Goal: Information Seeking & Learning: Learn about a topic

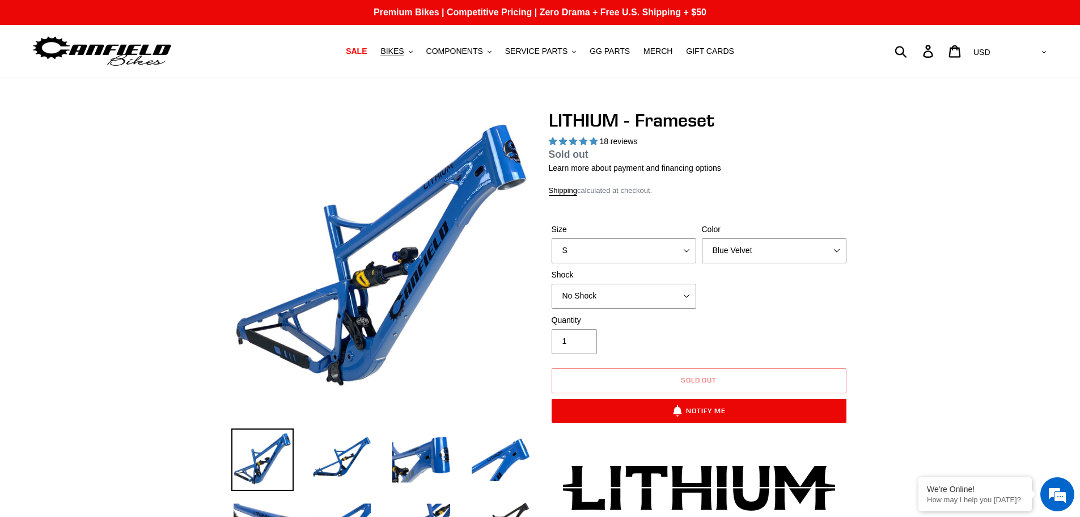
select select "highest-rating"
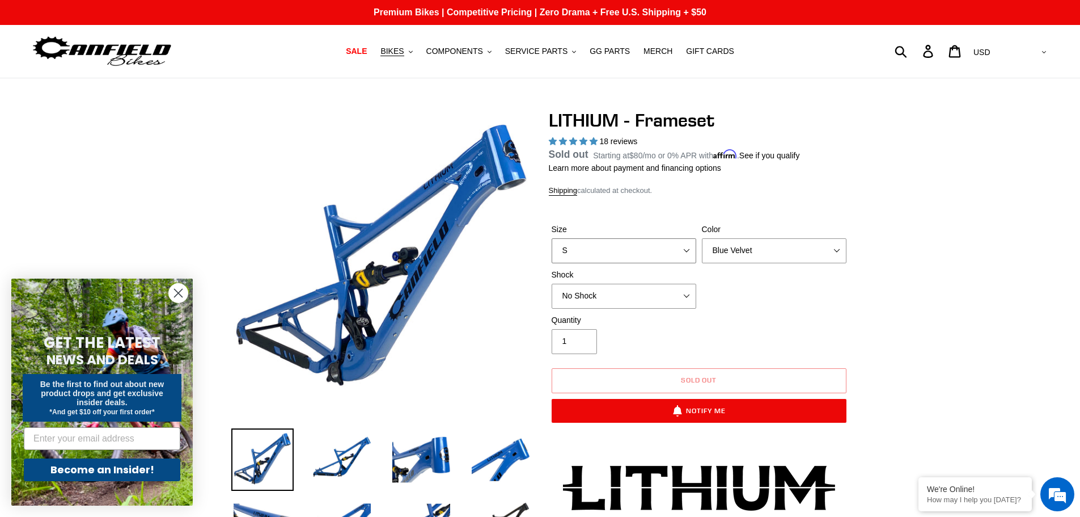
click at [613, 243] on select "S M L XL" at bounding box center [624, 250] width 145 height 25
select select "M"
click at [552, 251] on select "S M L XL" at bounding box center [624, 250] width 145 height 25
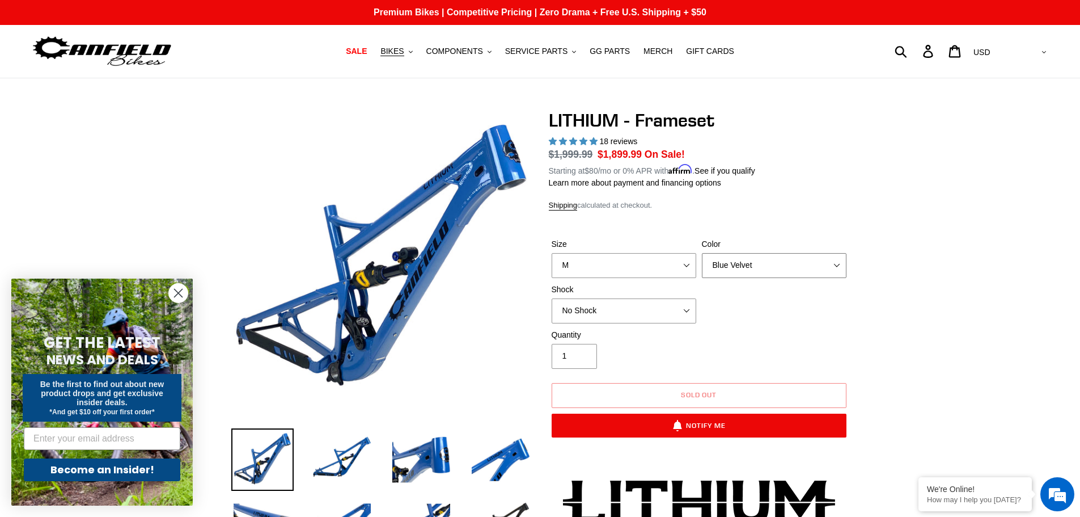
click at [731, 269] on select "Blue Velvet Stealth Black" at bounding box center [774, 265] width 145 height 25
select select "Stealth Black"
click at [702, 253] on select "Blue Velvet Stealth Black" at bounding box center [774, 265] width 145 height 25
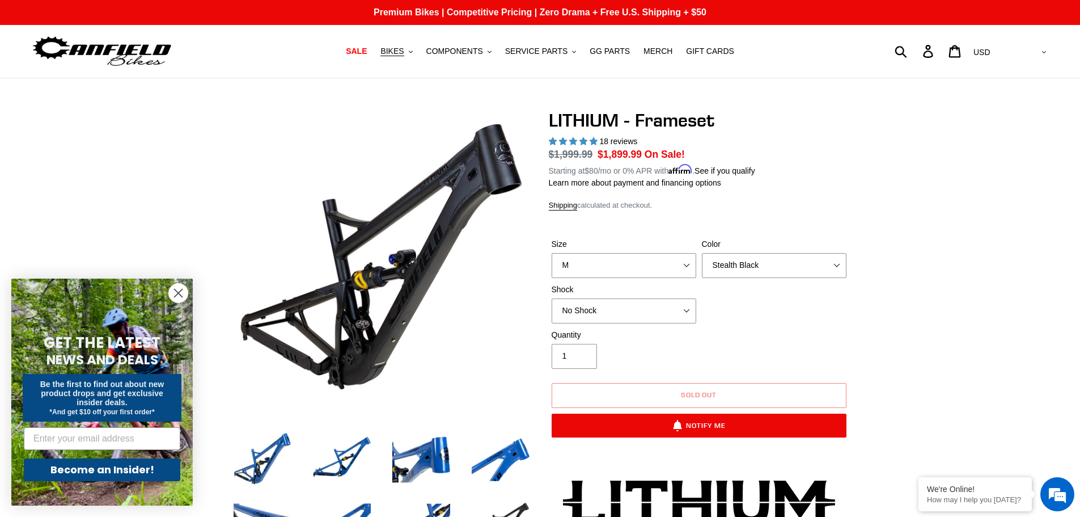
click at [175, 292] on circle "Close dialog" at bounding box center [178, 292] width 19 height 19
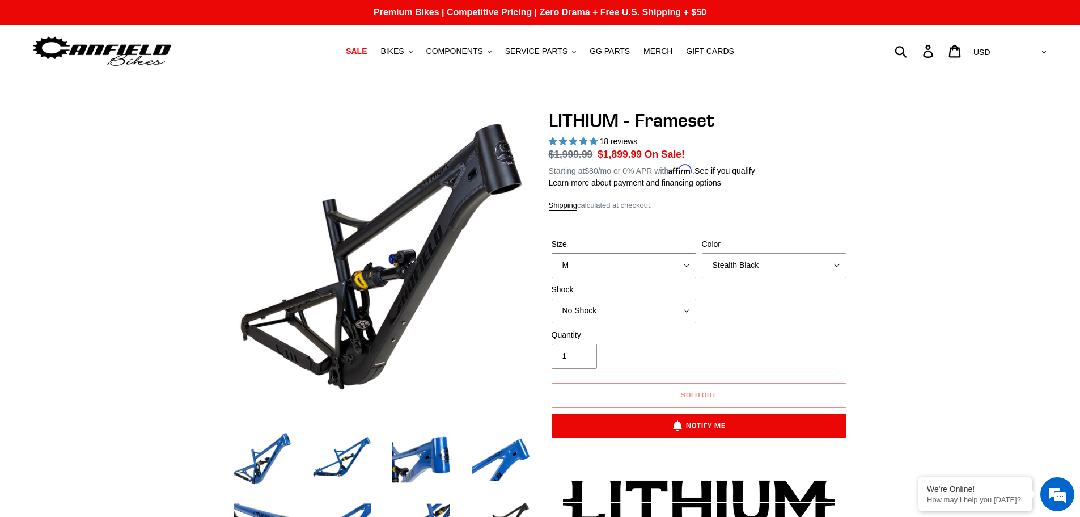
click at [590, 259] on select "S M L XL" at bounding box center [624, 265] width 145 height 25
select select "L"
click at [552, 253] on select "S M L XL" at bounding box center [624, 265] width 145 height 25
click at [418, 57] on button "BIKES .cls-1{fill:#231f20}" at bounding box center [396, 51] width 43 height 15
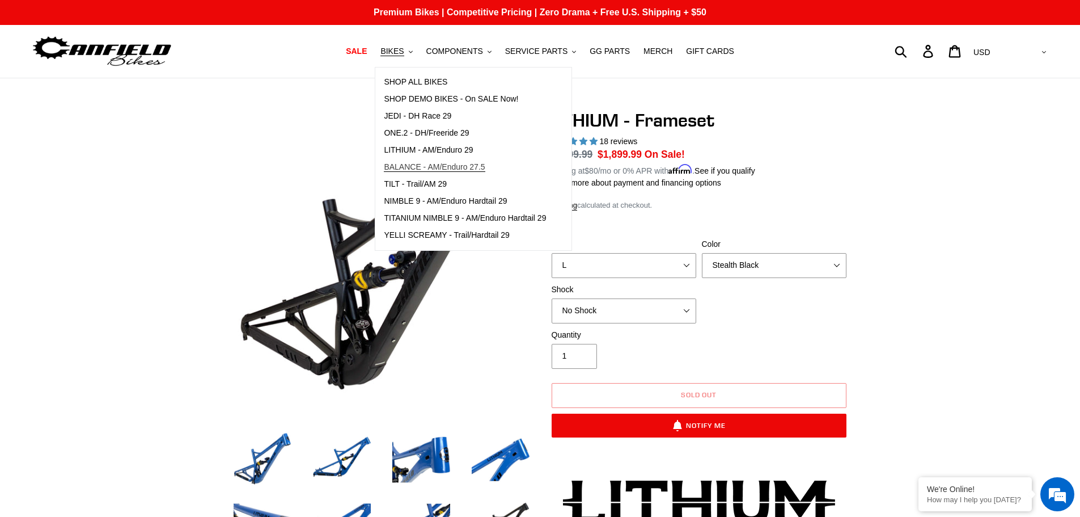
click at [455, 168] on span "BALANCE - AM/Enduro 27.5" at bounding box center [434, 167] width 101 height 10
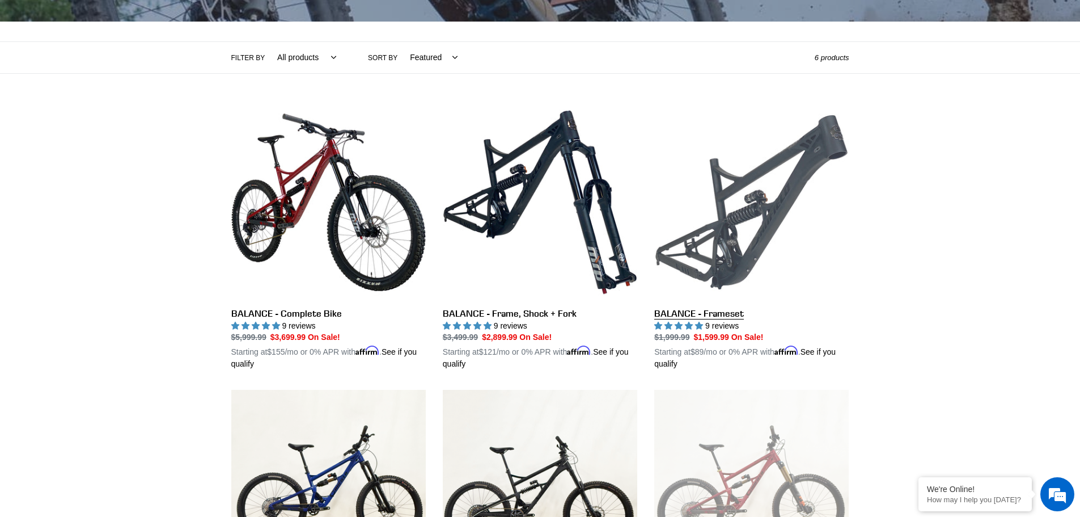
click at [725, 223] on link "BALANCE - Frameset" at bounding box center [751, 237] width 194 height 265
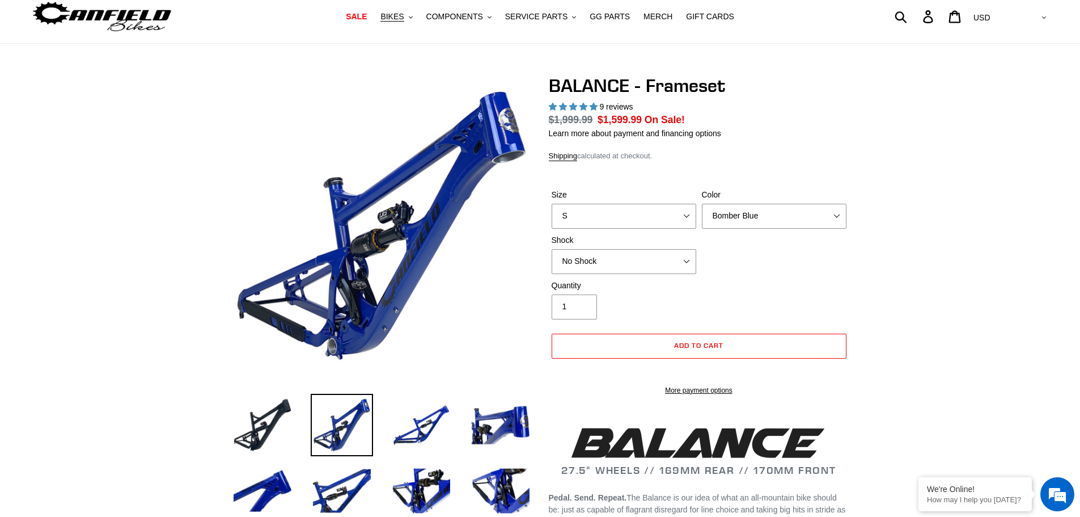
select select "highest-rating"
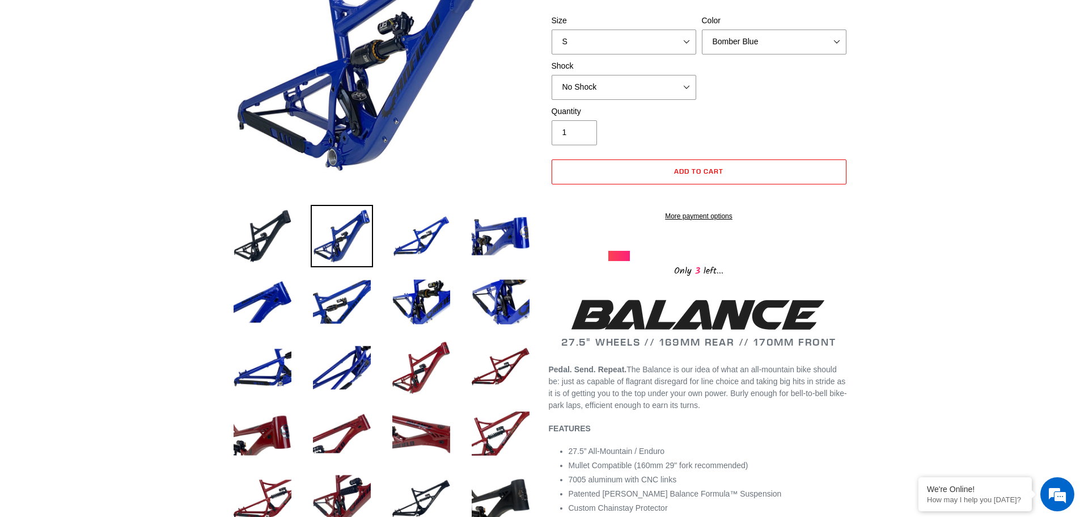
scroll to position [227, 0]
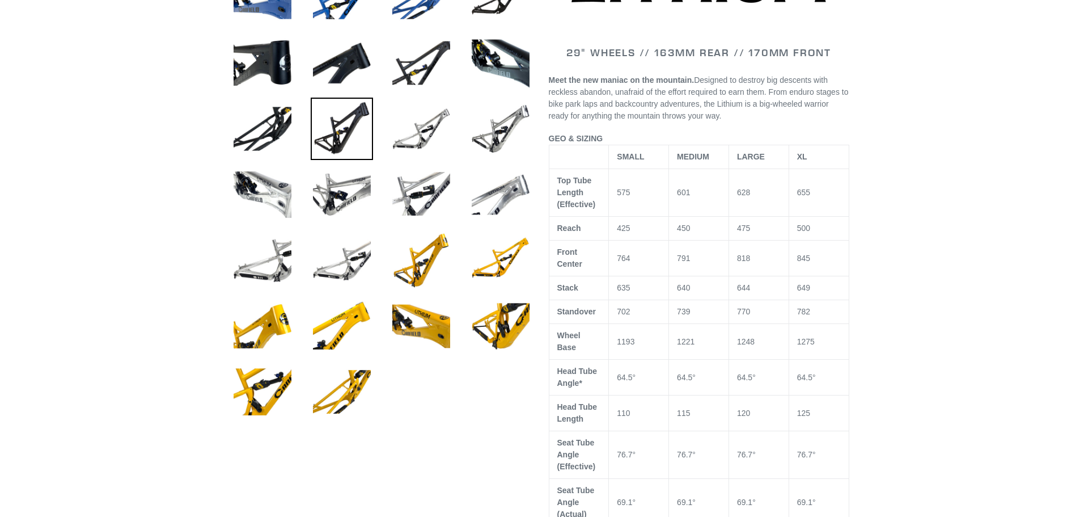
scroll to position [510, 0]
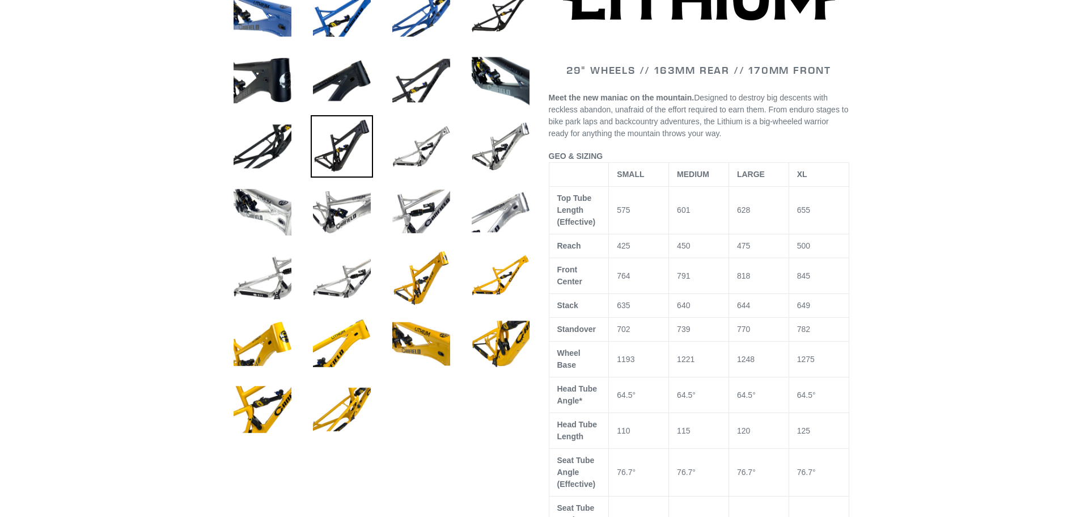
select select "highest-rating"
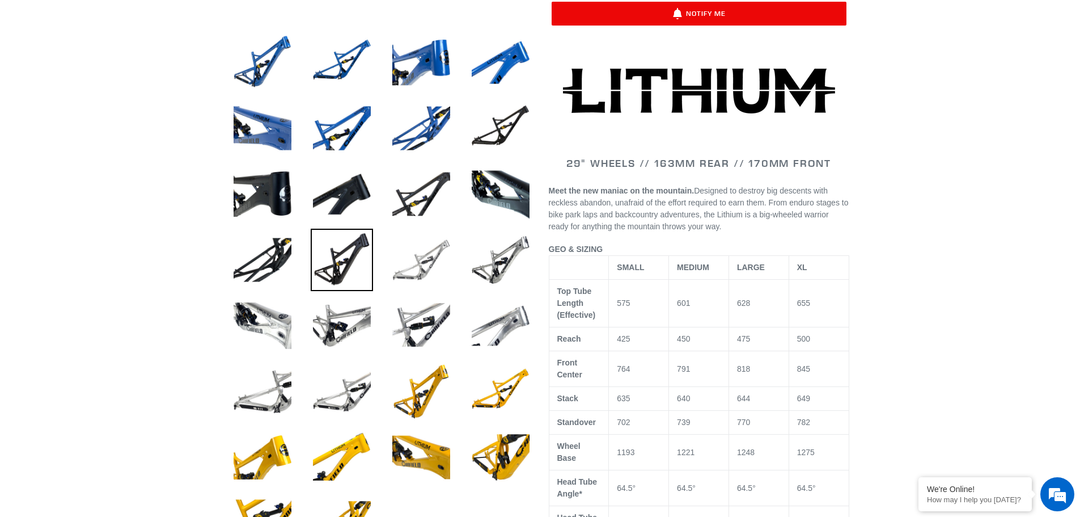
scroll to position [0, 0]
click at [426, 268] on img at bounding box center [421, 259] width 62 height 62
click at [419, 259] on img at bounding box center [421, 259] width 62 height 62
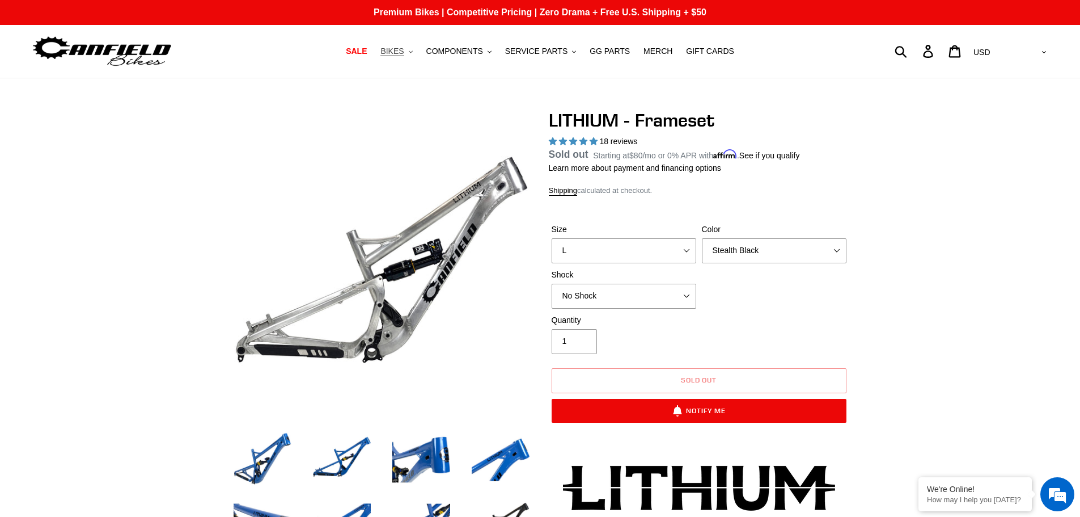
click at [418, 55] on button "BIKES .cls-1{fill:#231f20}" at bounding box center [396, 51] width 43 height 15
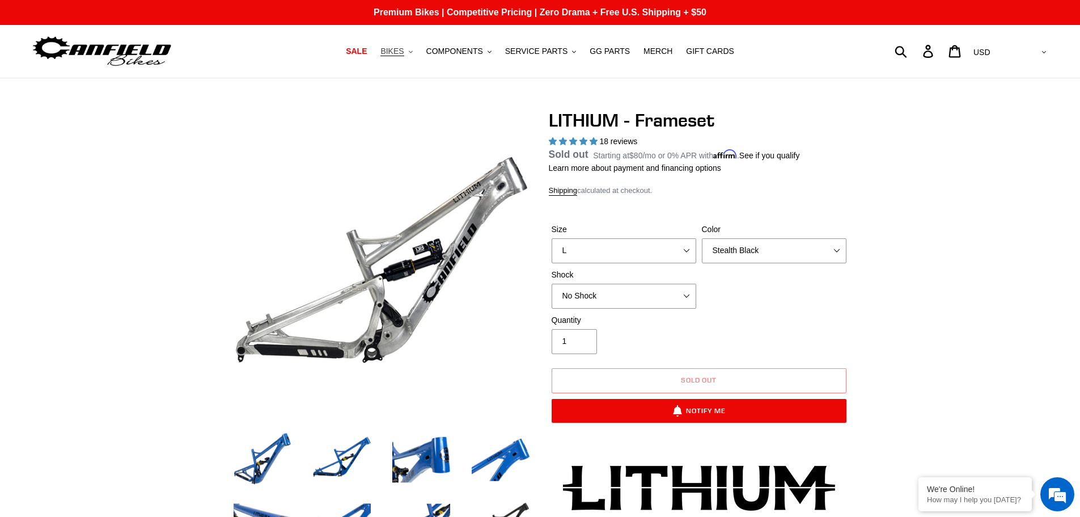
click at [404, 54] on span "BIKES" at bounding box center [391, 51] width 23 height 10
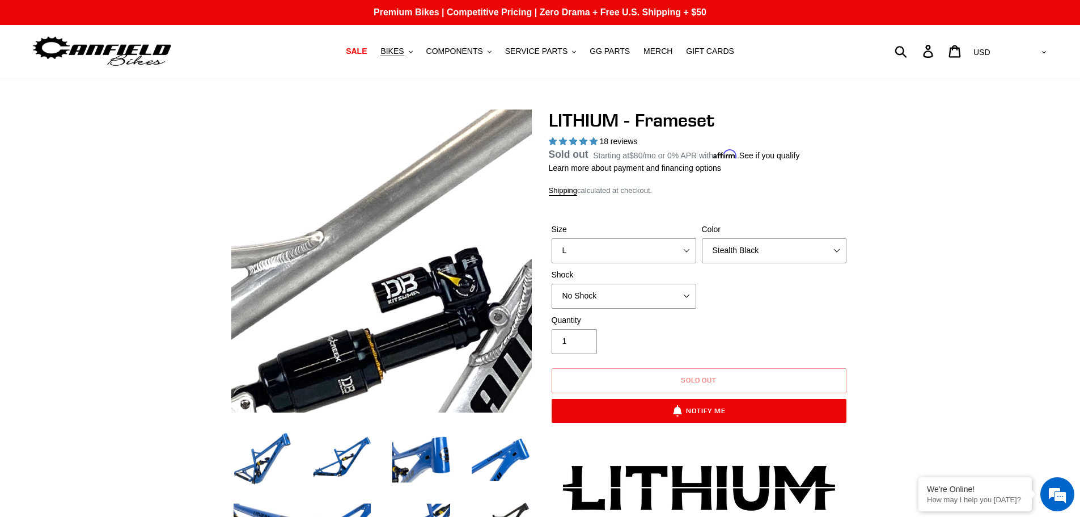
click at [427, 236] on img at bounding box center [250, 330] width 1161 height 1161
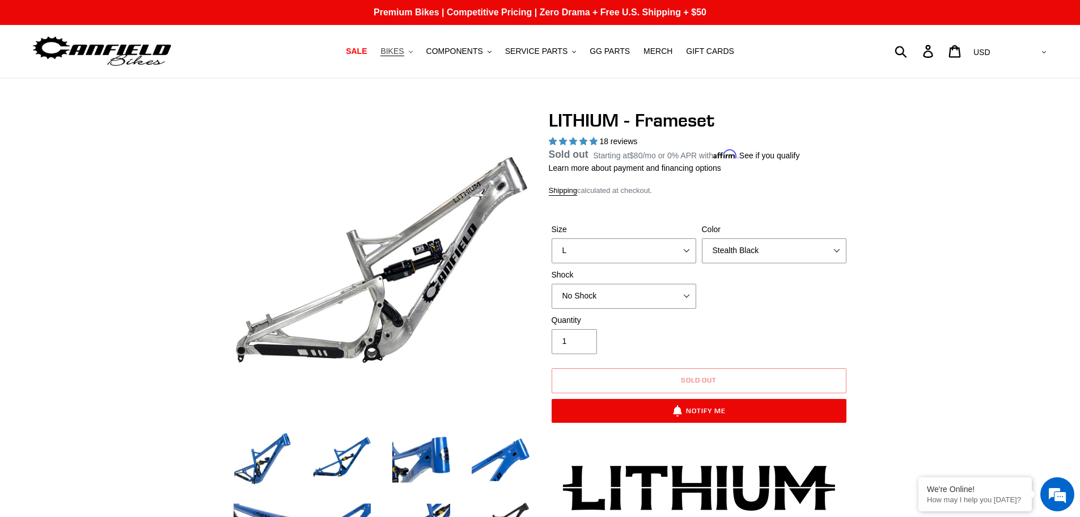
click at [404, 53] on span "BIKES" at bounding box center [391, 51] width 23 height 10
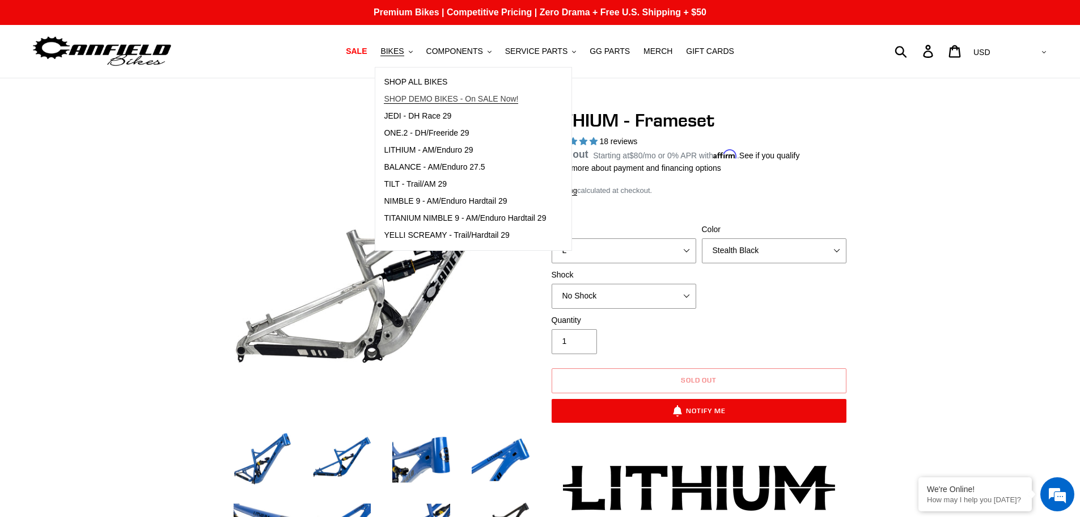
click at [441, 101] on span "SHOP DEMO BIKES - On SALE Now!" at bounding box center [451, 99] width 134 height 10
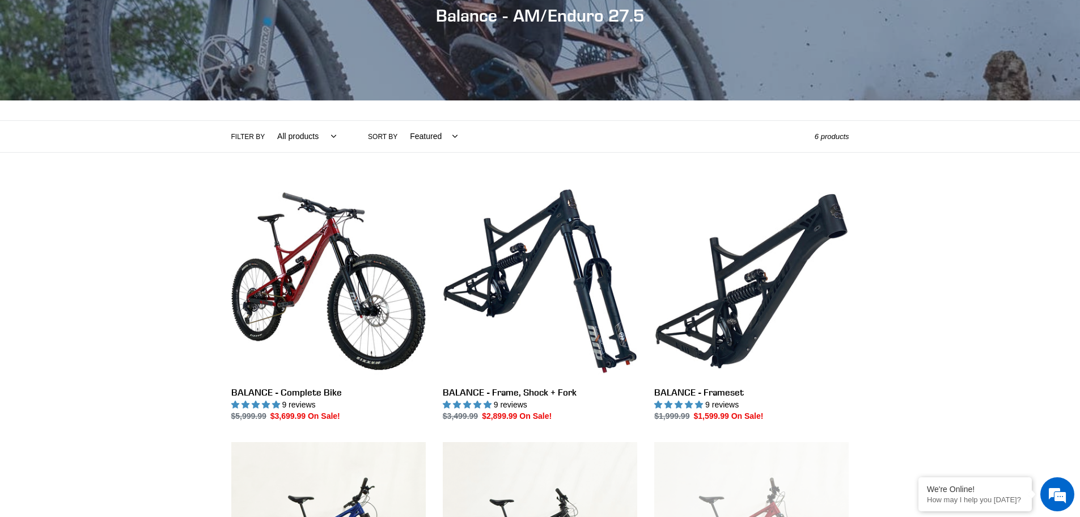
scroll to position [340, 0]
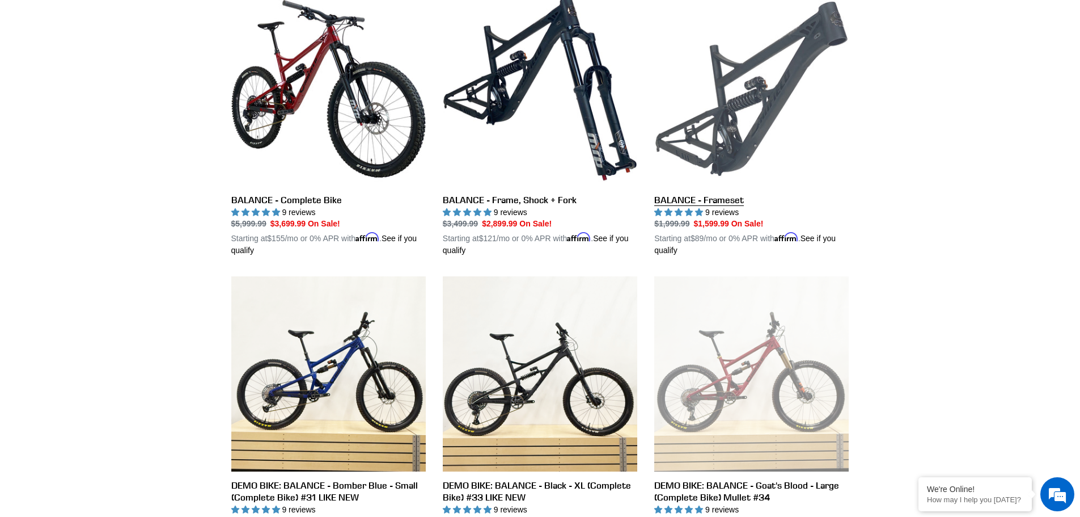
click at [740, 106] on link "BALANCE - Frameset" at bounding box center [751, 123] width 194 height 265
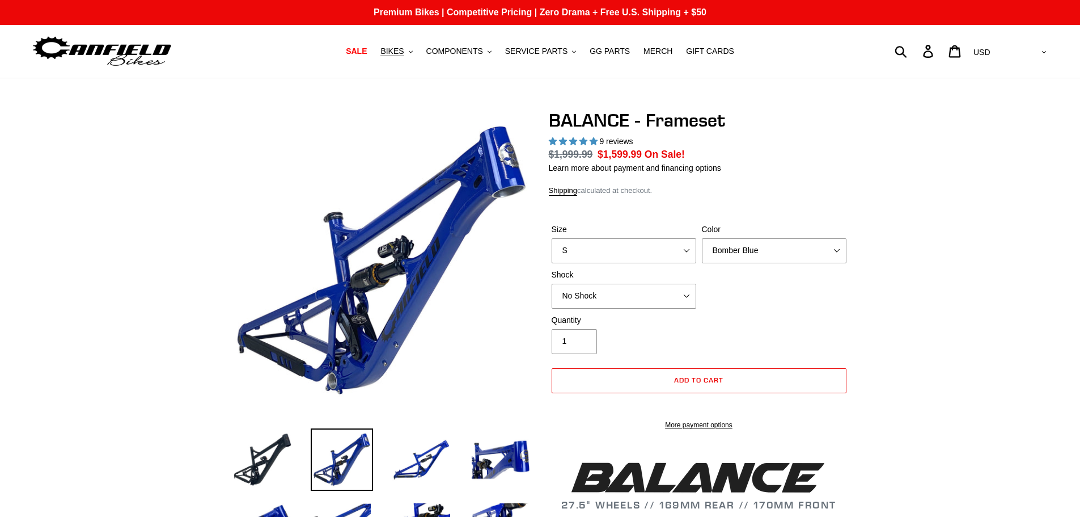
select select "highest-rating"
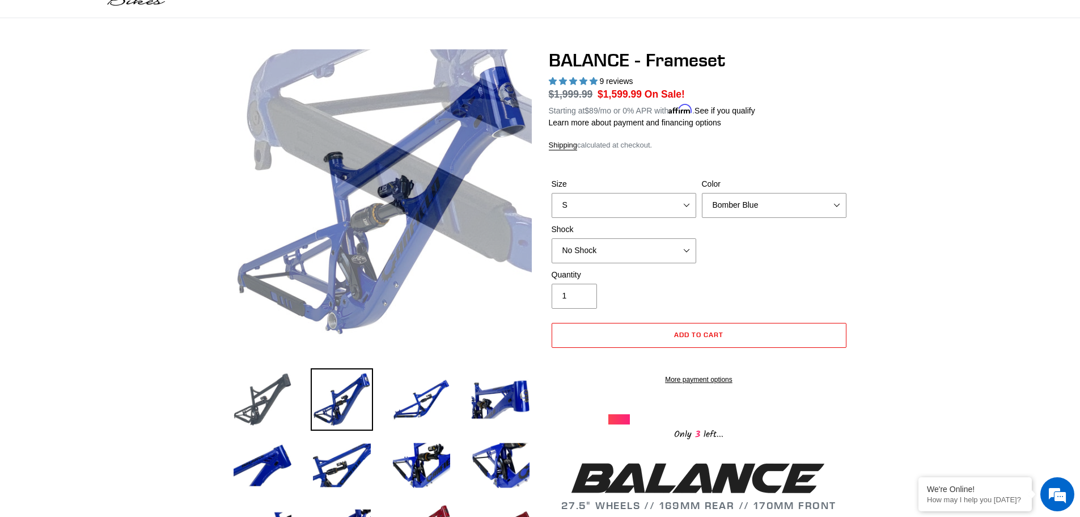
scroll to position [227, 0]
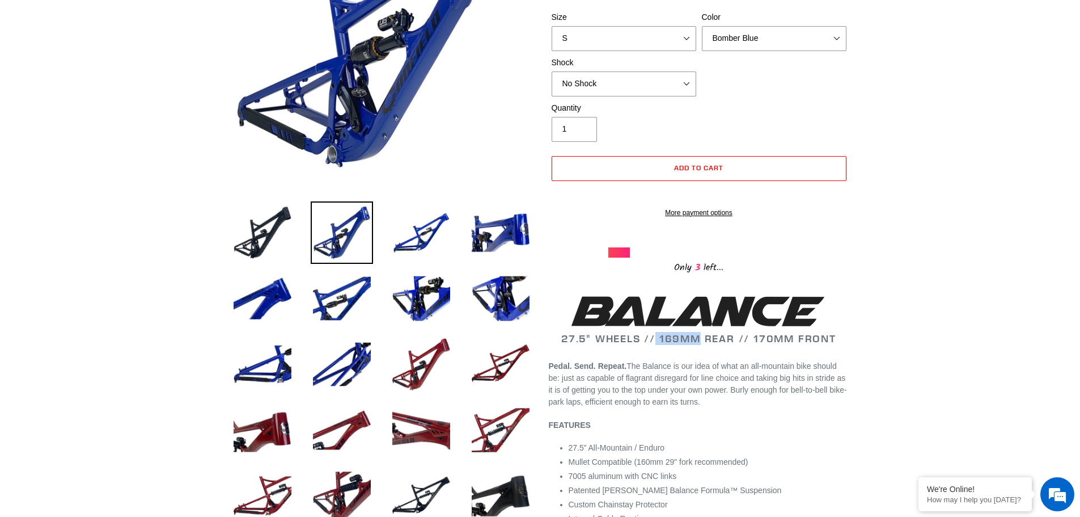
drag, startPoint x: 656, startPoint y: 348, endPoint x: 703, endPoint y: 352, distance: 47.2
click at [703, 345] on h2 "27.5" WHEELS // 169MM REAR // 170MM FRONT" at bounding box center [699, 318] width 301 height 53
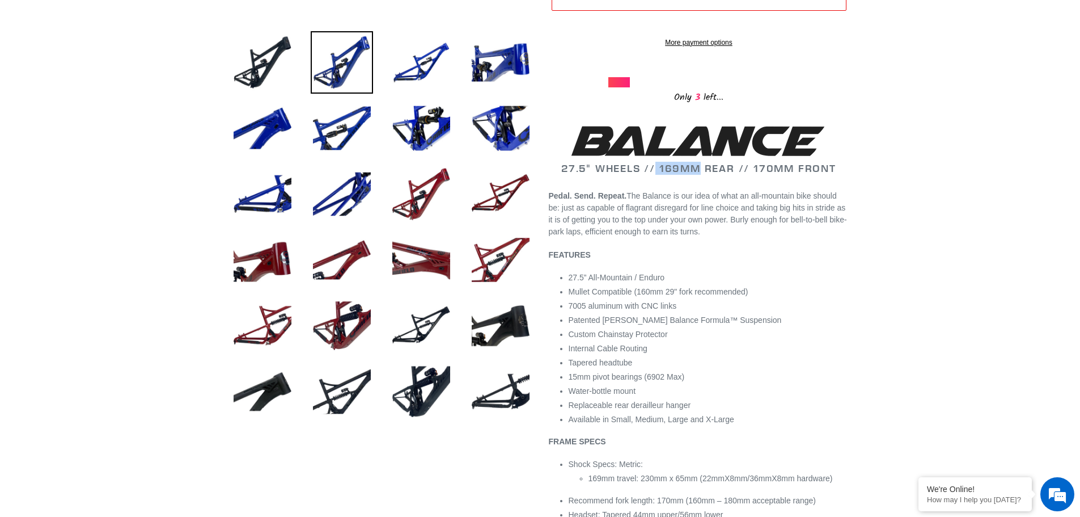
scroll to position [0, 0]
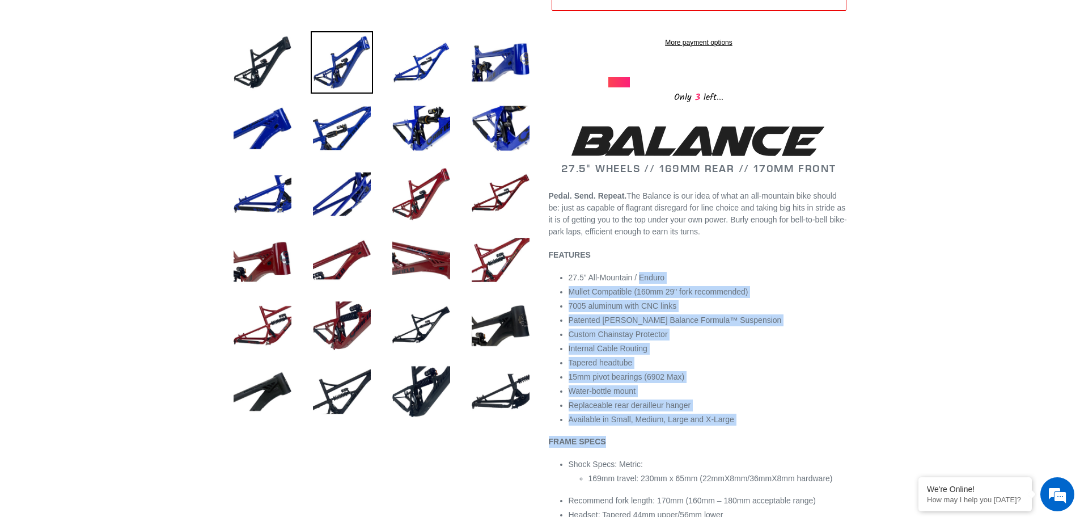
drag, startPoint x: 738, startPoint y: 441, endPoint x: 642, endPoint y: 275, distance: 191.0
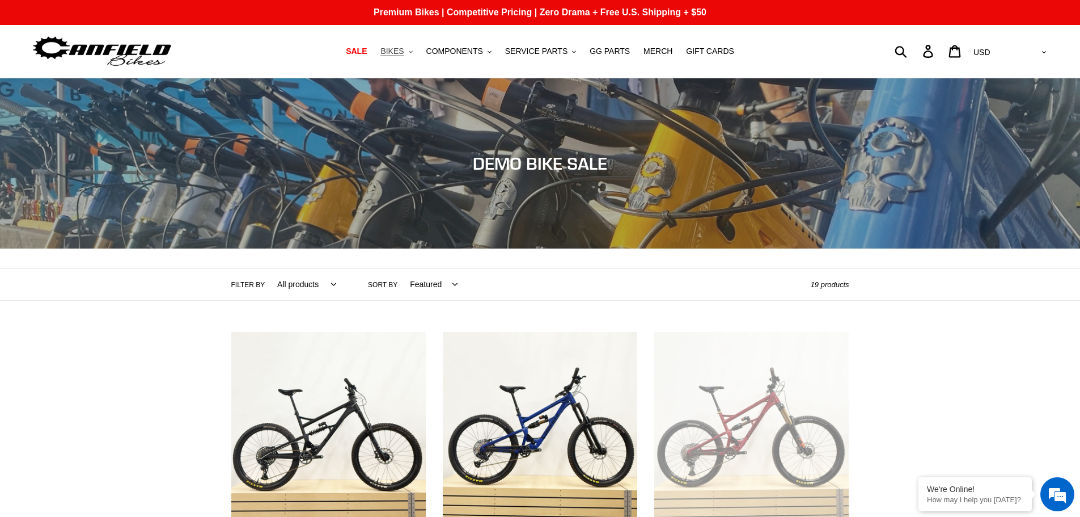
click at [404, 50] on span "BIKES" at bounding box center [391, 51] width 23 height 10
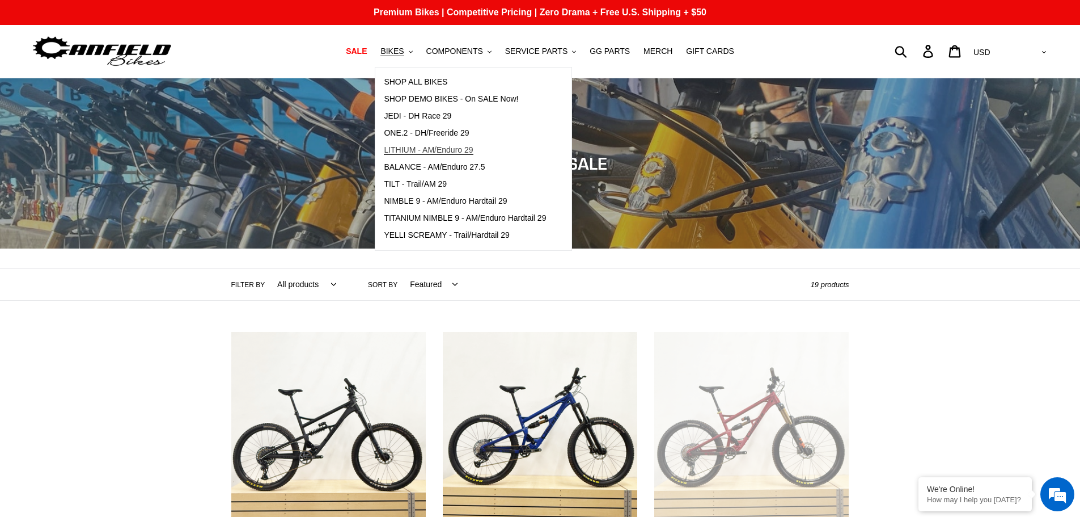
click at [436, 147] on span "LITHIUM - AM/Enduro 29" at bounding box center [428, 150] width 89 height 10
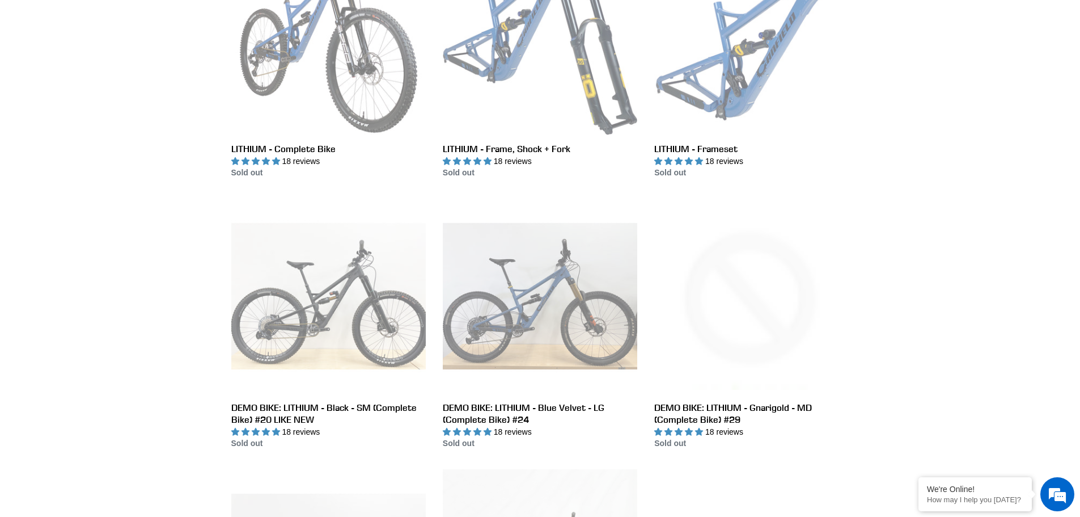
scroll to position [397, 0]
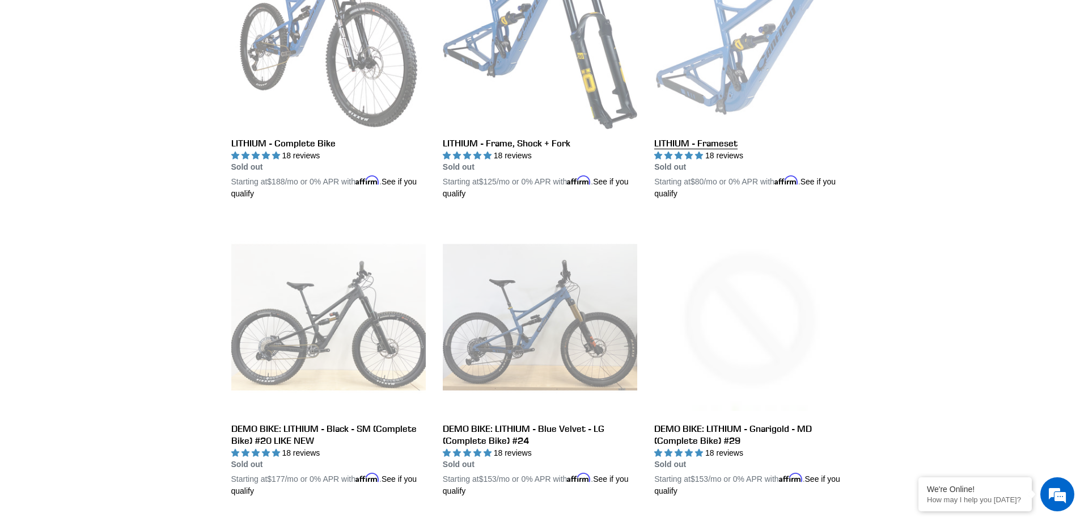
click at [713, 144] on link "LITHIUM - Frameset" at bounding box center [751, 67] width 194 height 265
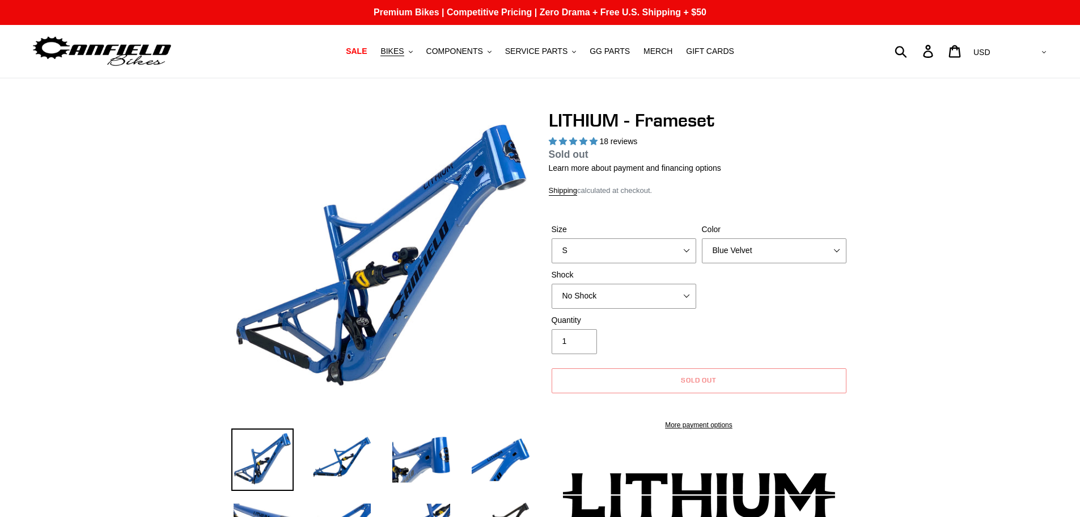
select select "highest-rating"
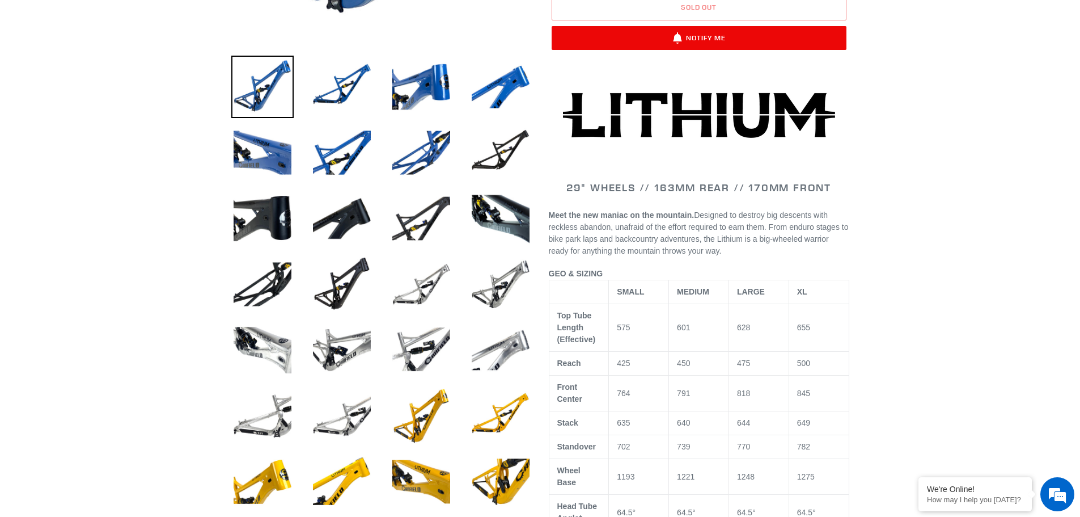
scroll to position [340, 0]
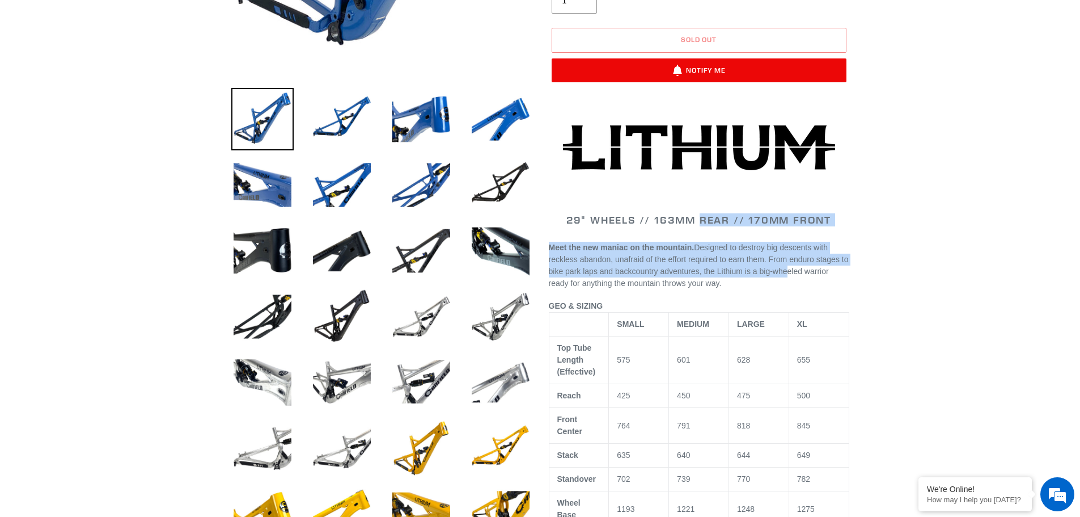
drag, startPoint x: 701, startPoint y: 219, endPoint x: 795, endPoint y: 266, distance: 106.0
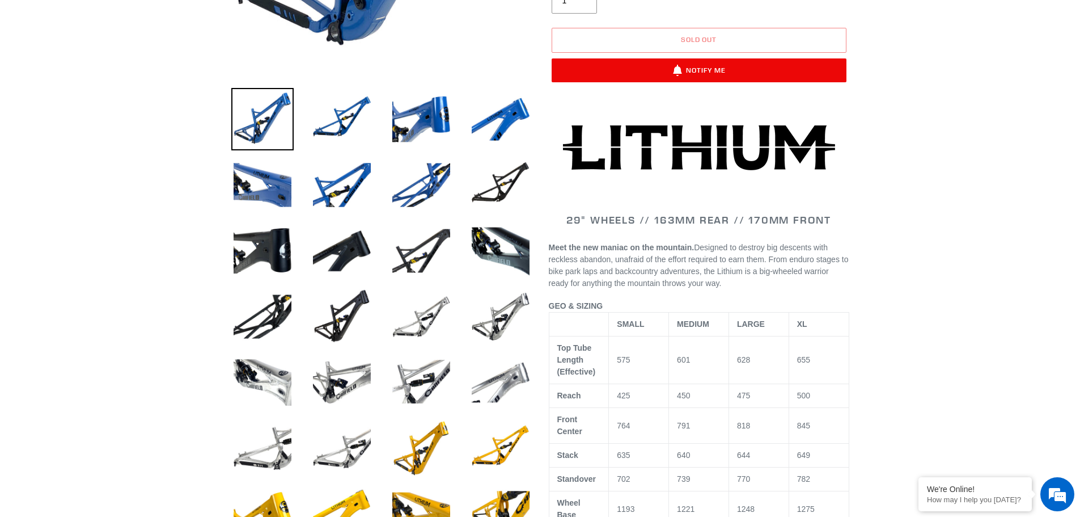
click at [798, 265] on span "From enduro stages to bike park laps and backcountry adventures, the Lithium is…" at bounding box center [699, 271] width 300 height 33
drag, startPoint x: 806, startPoint y: 275, endPoint x: 680, endPoint y: 255, distance: 127.4
click at [679, 253] on span "Meet the new maniac on the mountain. Designed to destroy big descents with reck…" at bounding box center [699, 265] width 300 height 45
click at [680, 255] on span "Meet the new maniac on the mountain. Designed to destroy big descents with reck…" at bounding box center [699, 265] width 300 height 45
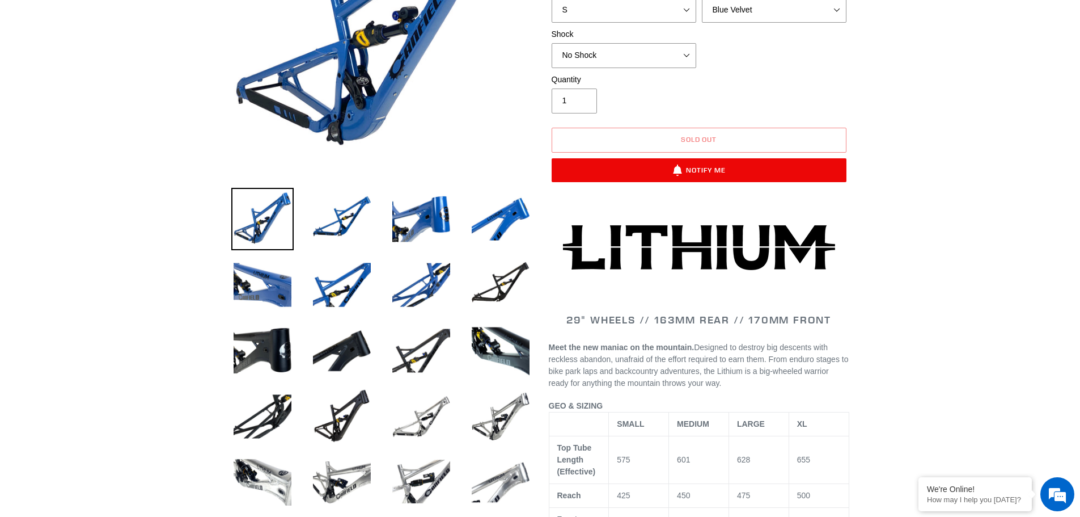
scroll to position [0, 0]
